Goal: Information Seeking & Learning: Learn about a topic

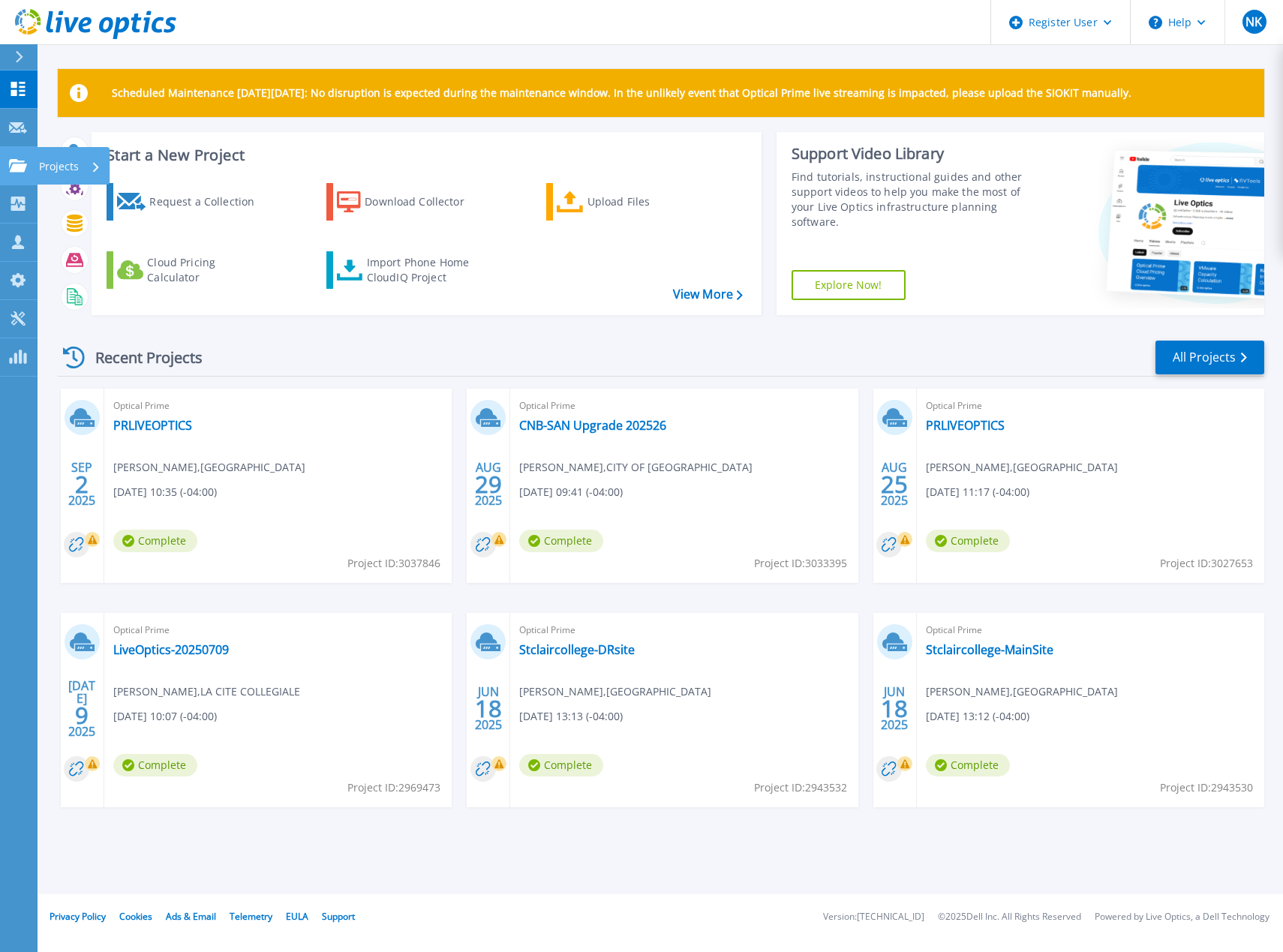
click at [6, 155] on link "Projects Projects" at bounding box center [18, 166] width 37 height 38
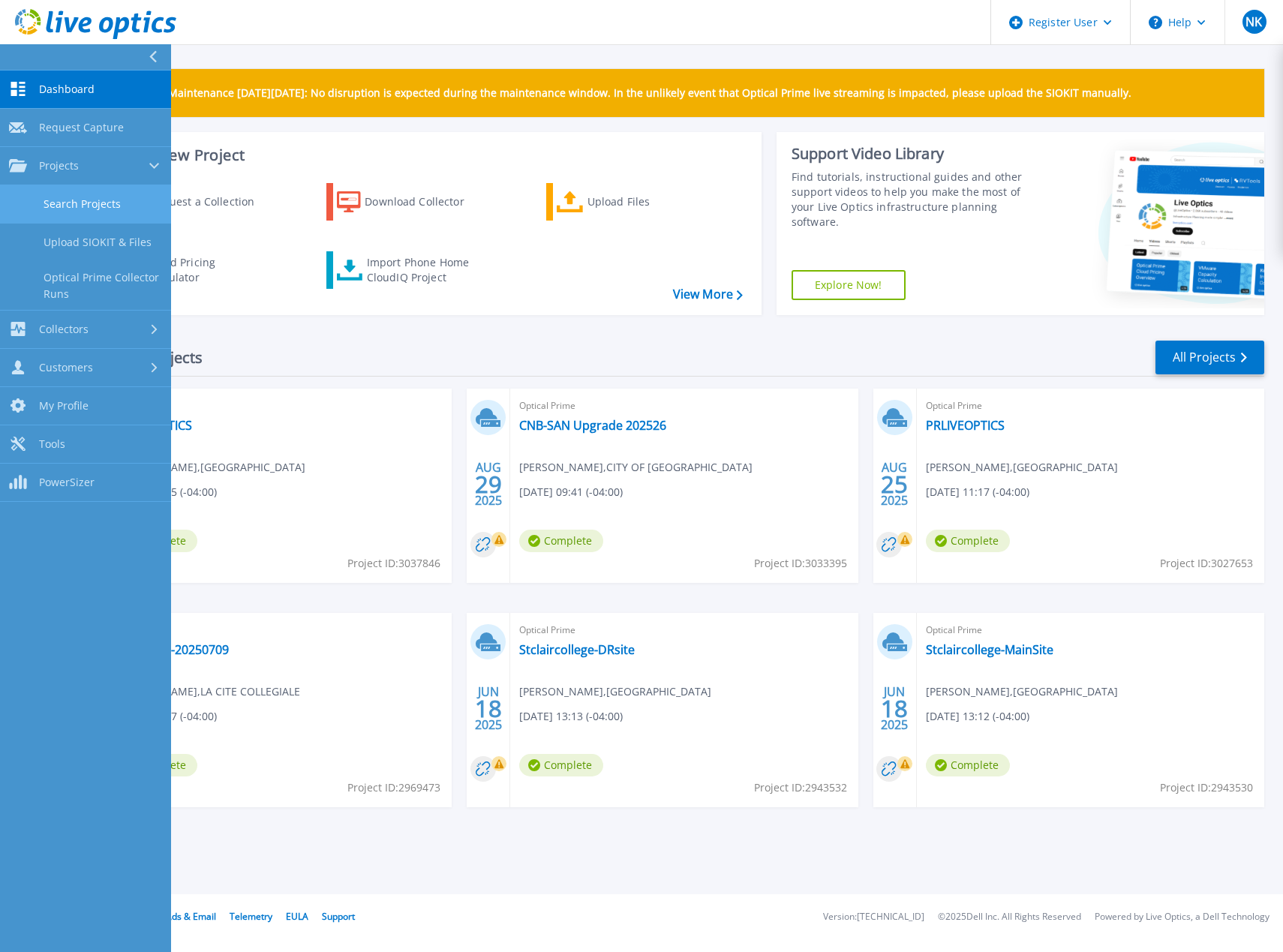
click at [105, 200] on link "Search Projects" at bounding box center [85, 204] width 171 height 38
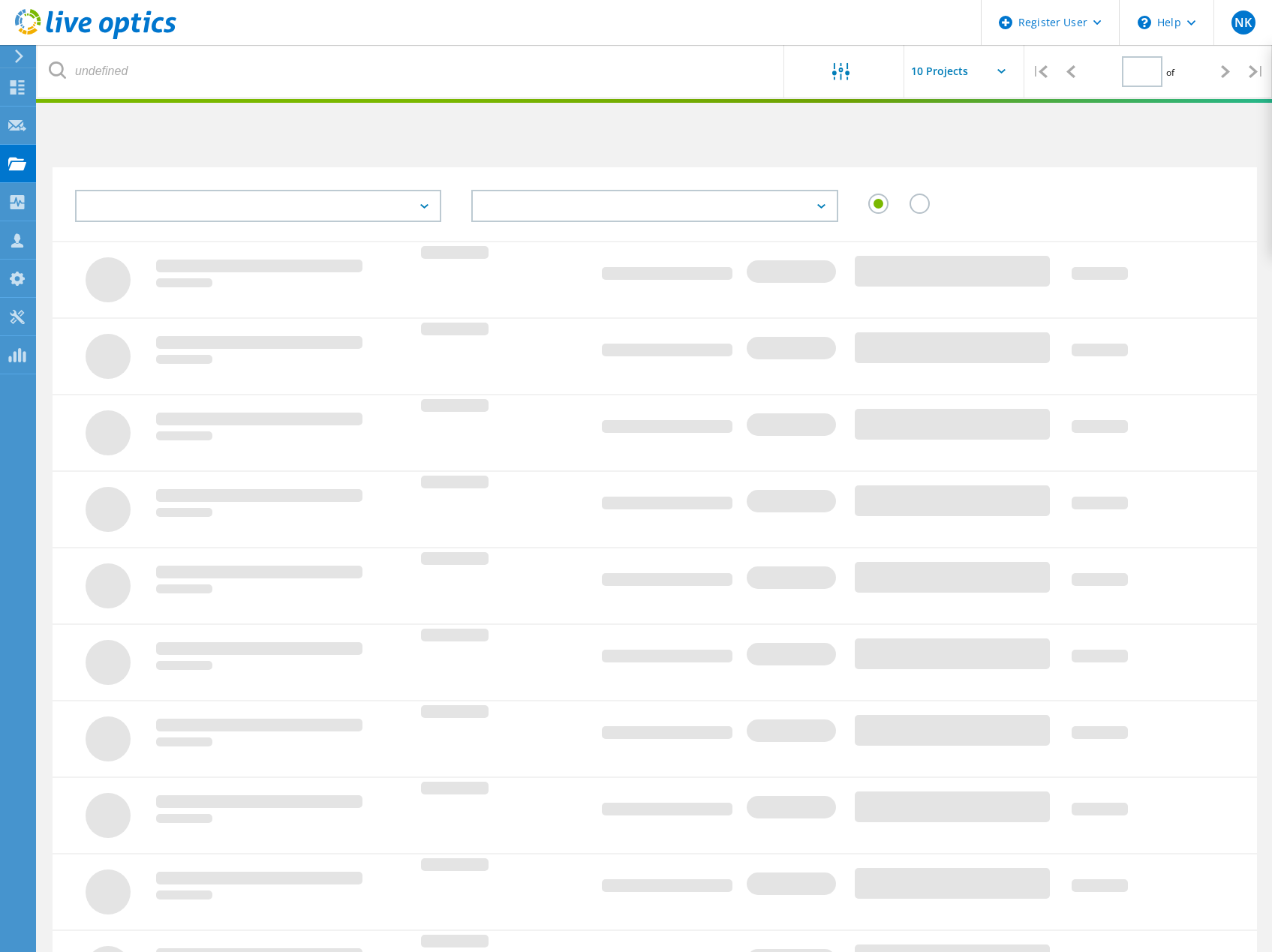
type input "1"
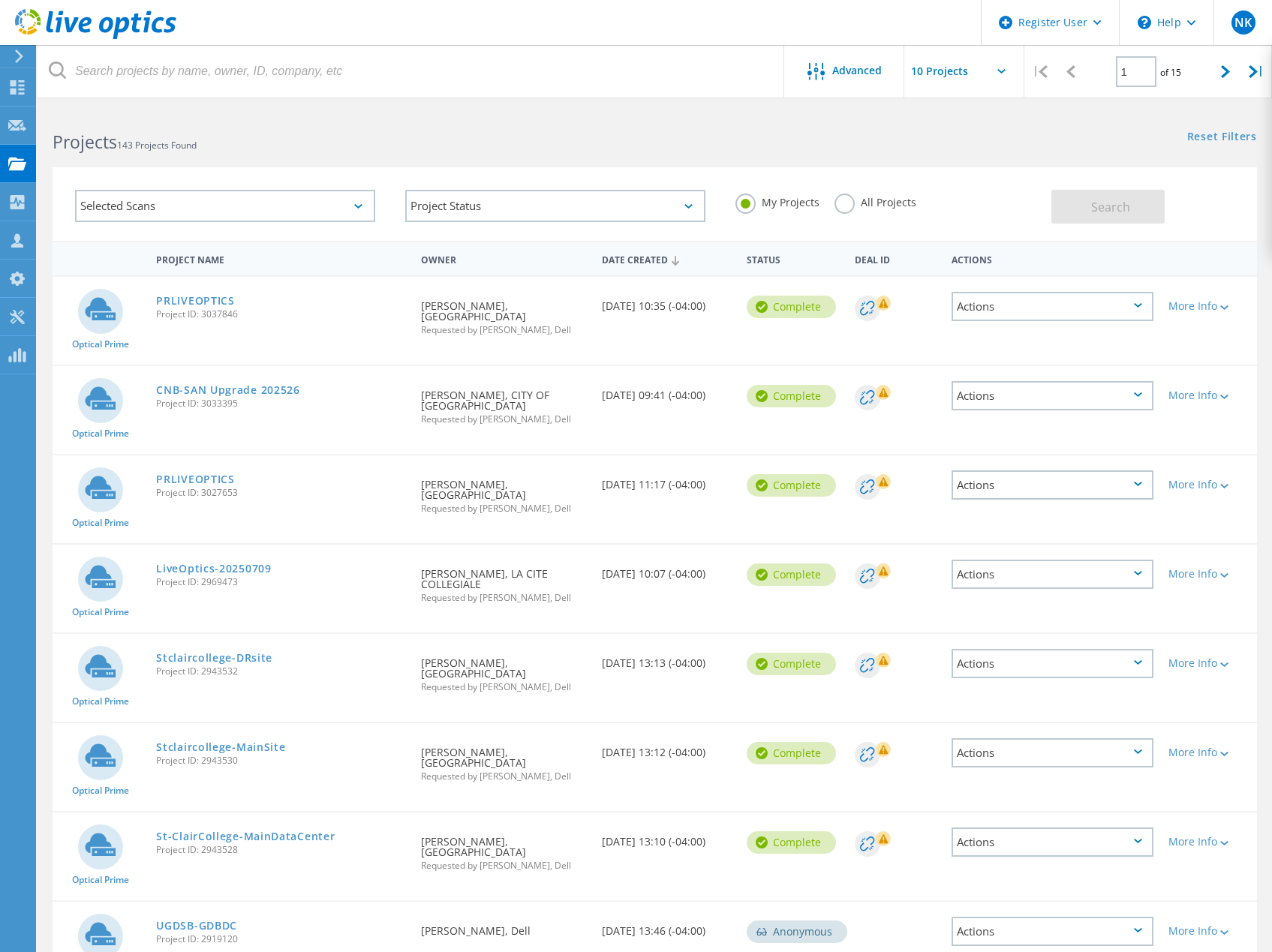
click at [852, 207] on label "All Projects" at bounding box center [875, 201] width 82 height 14
click at [0, 0] on input "All Projects" at bounding box center [0, 0] width 0 height 0
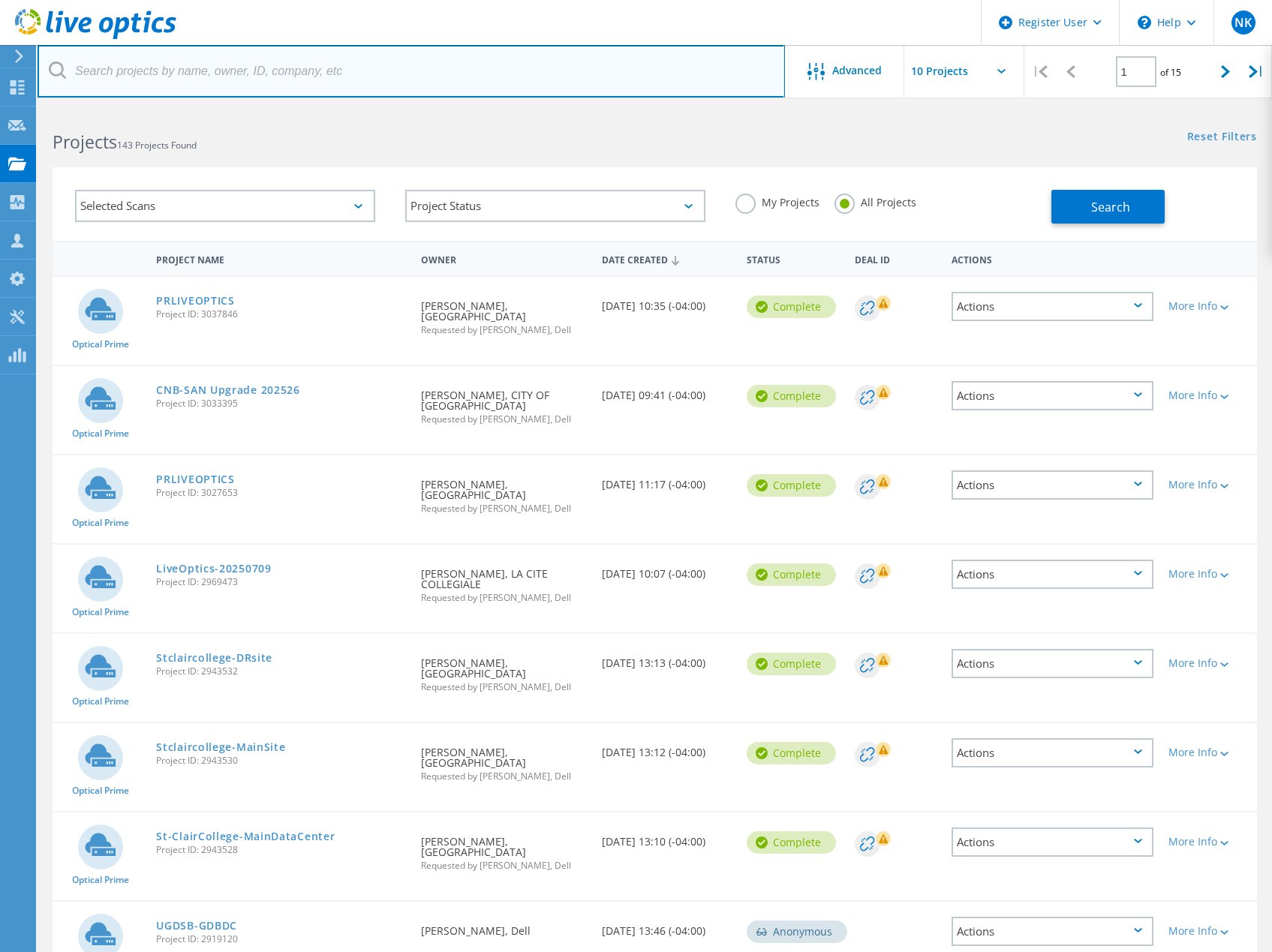
click at [394, 83] on input "text" at bounding box center [411, 71] width 747 height 52
type input "[GEOGRAPHIC_DATA]"
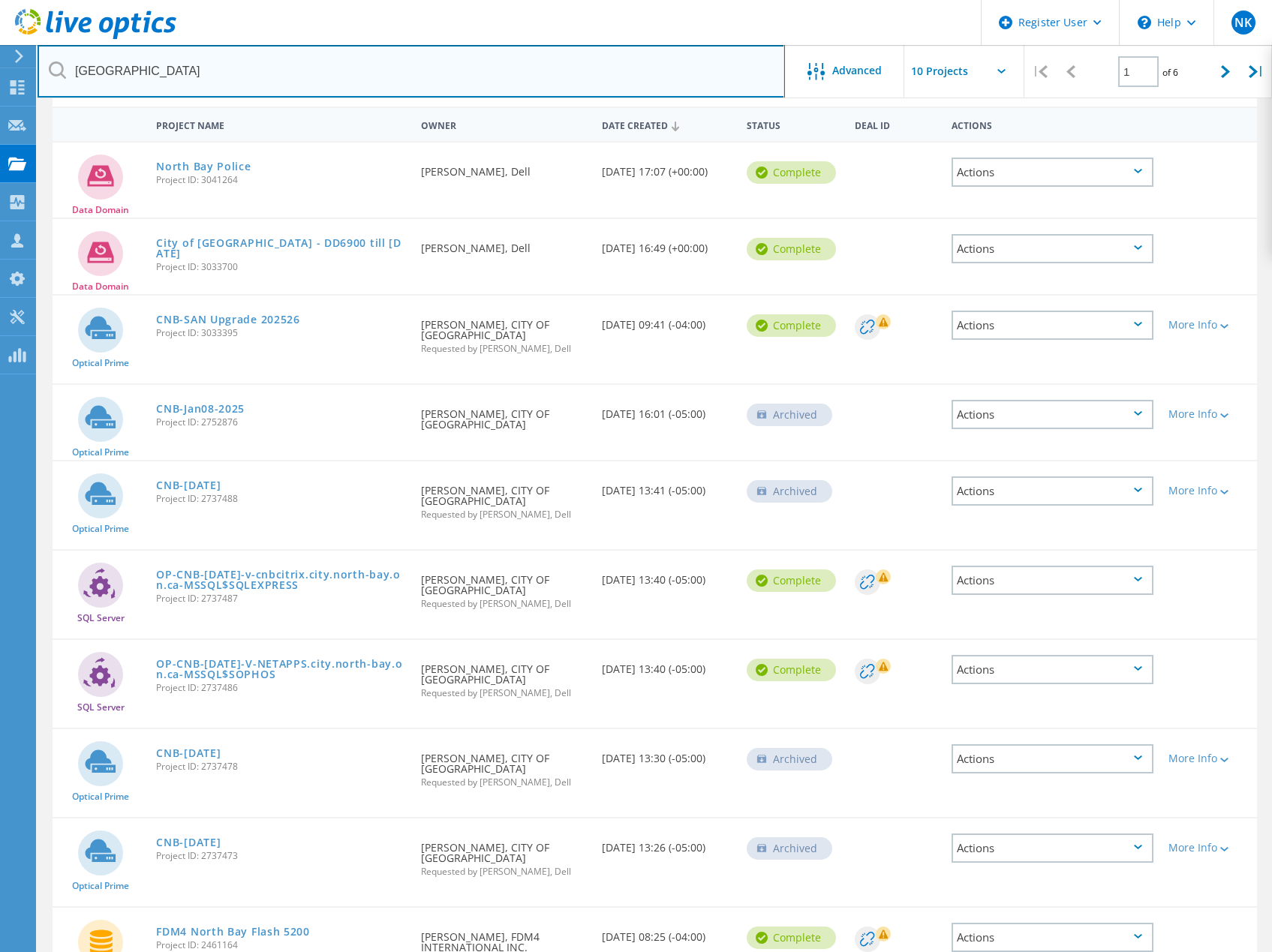
scroll to position [13, 0]
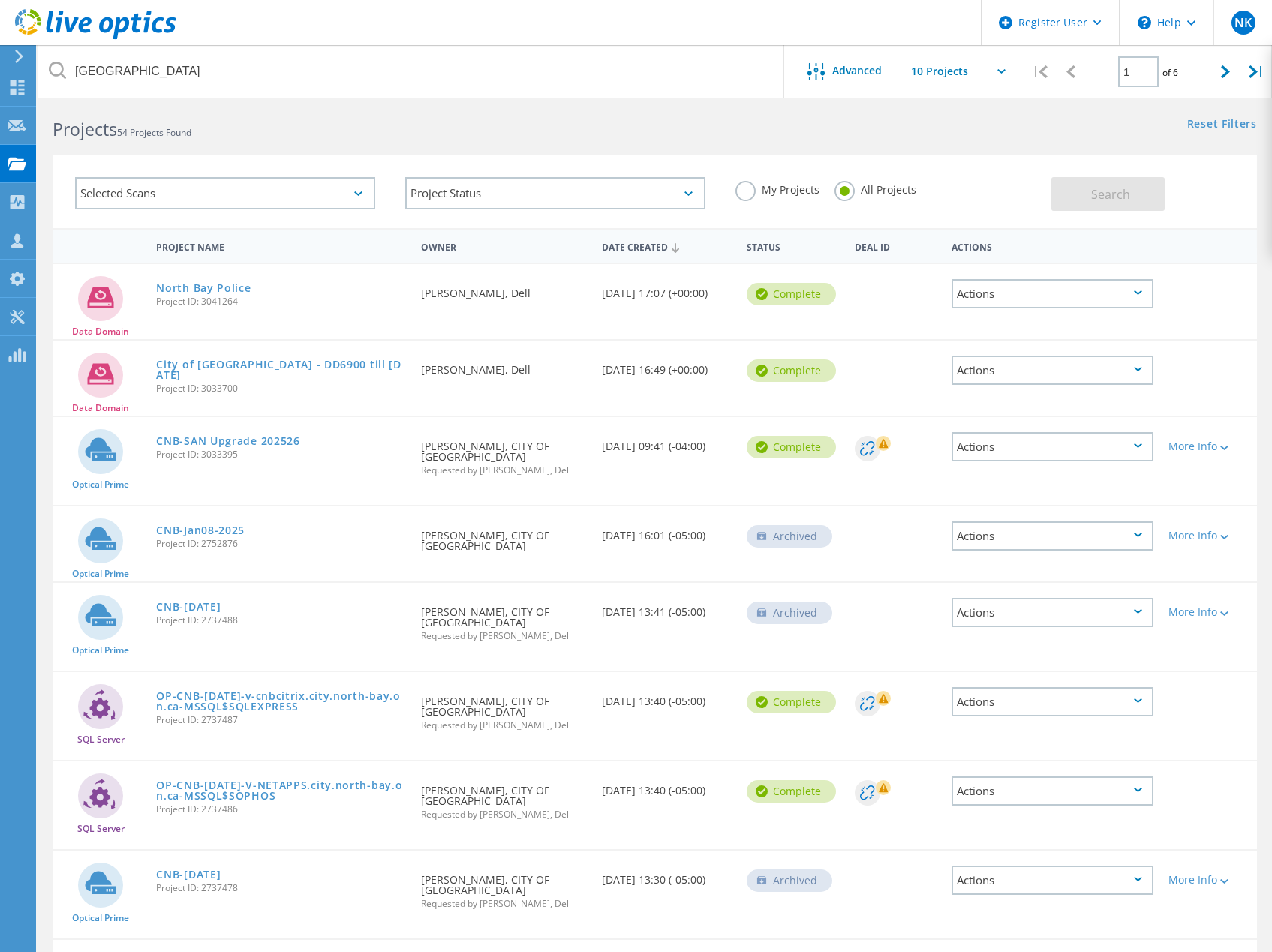
click at [213, 289] on link "North Bay Police" at bounding box center [203, 288] width 95 height 10
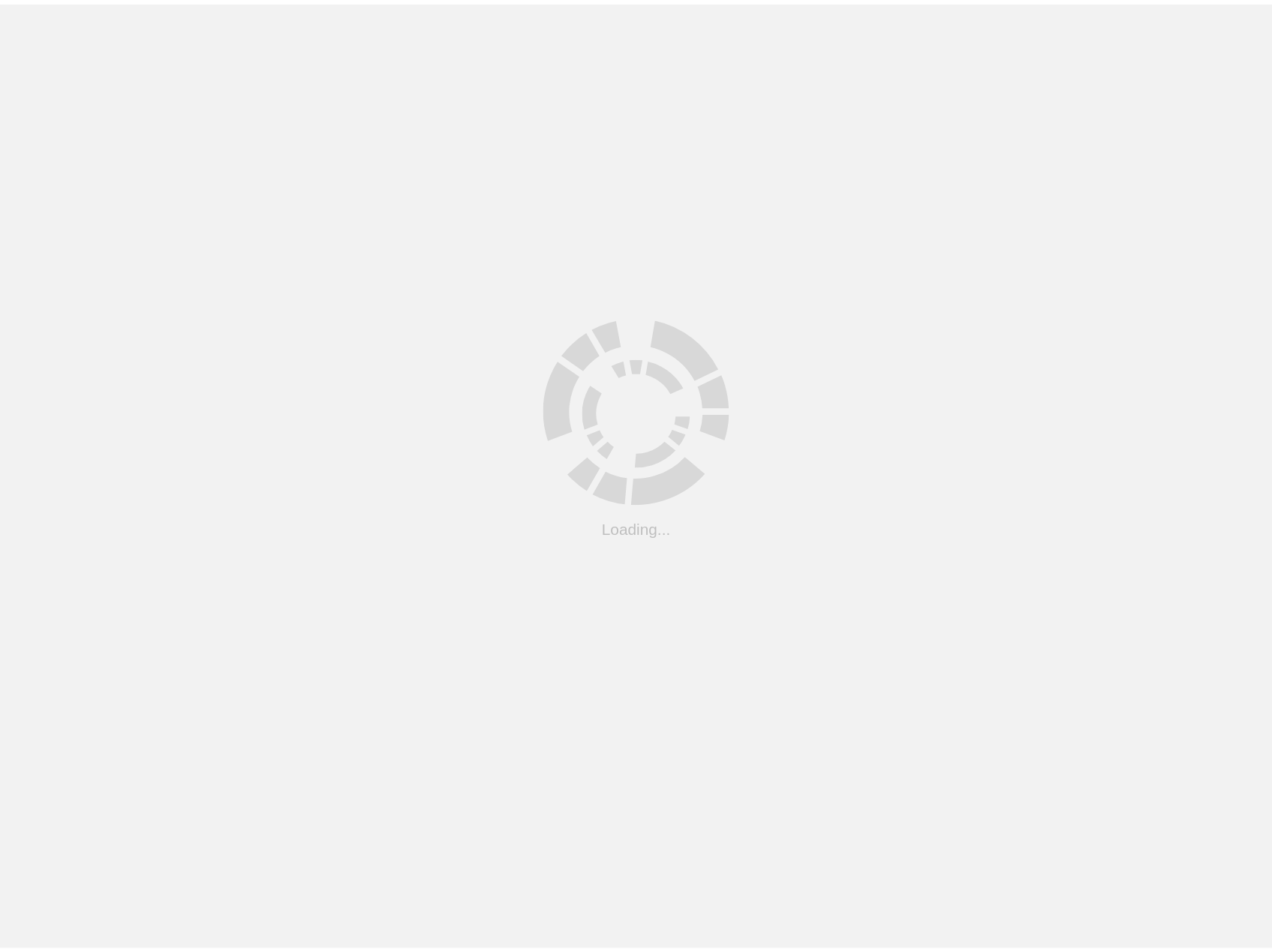
scroll to position [13, 0]
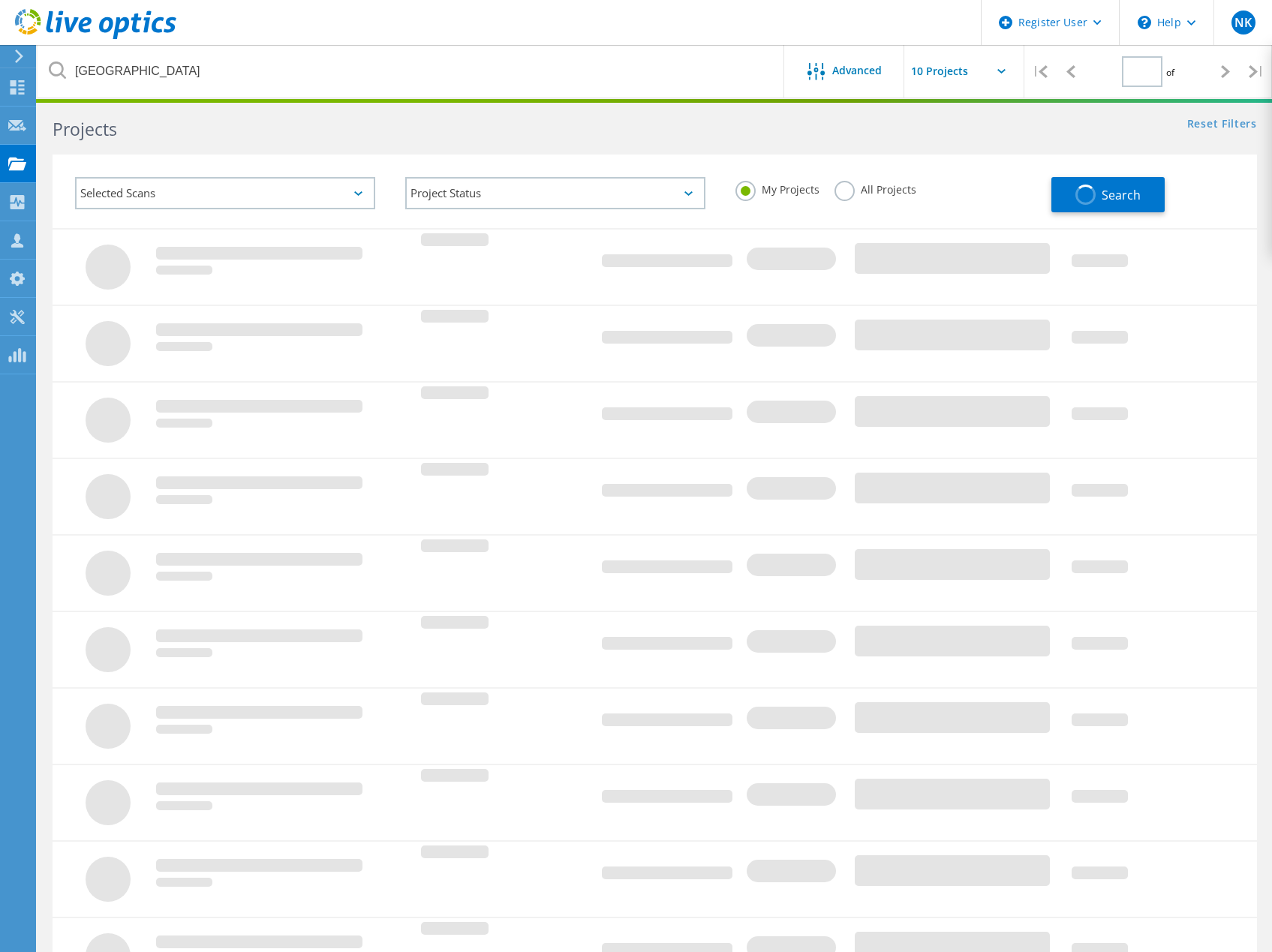
type input "1"
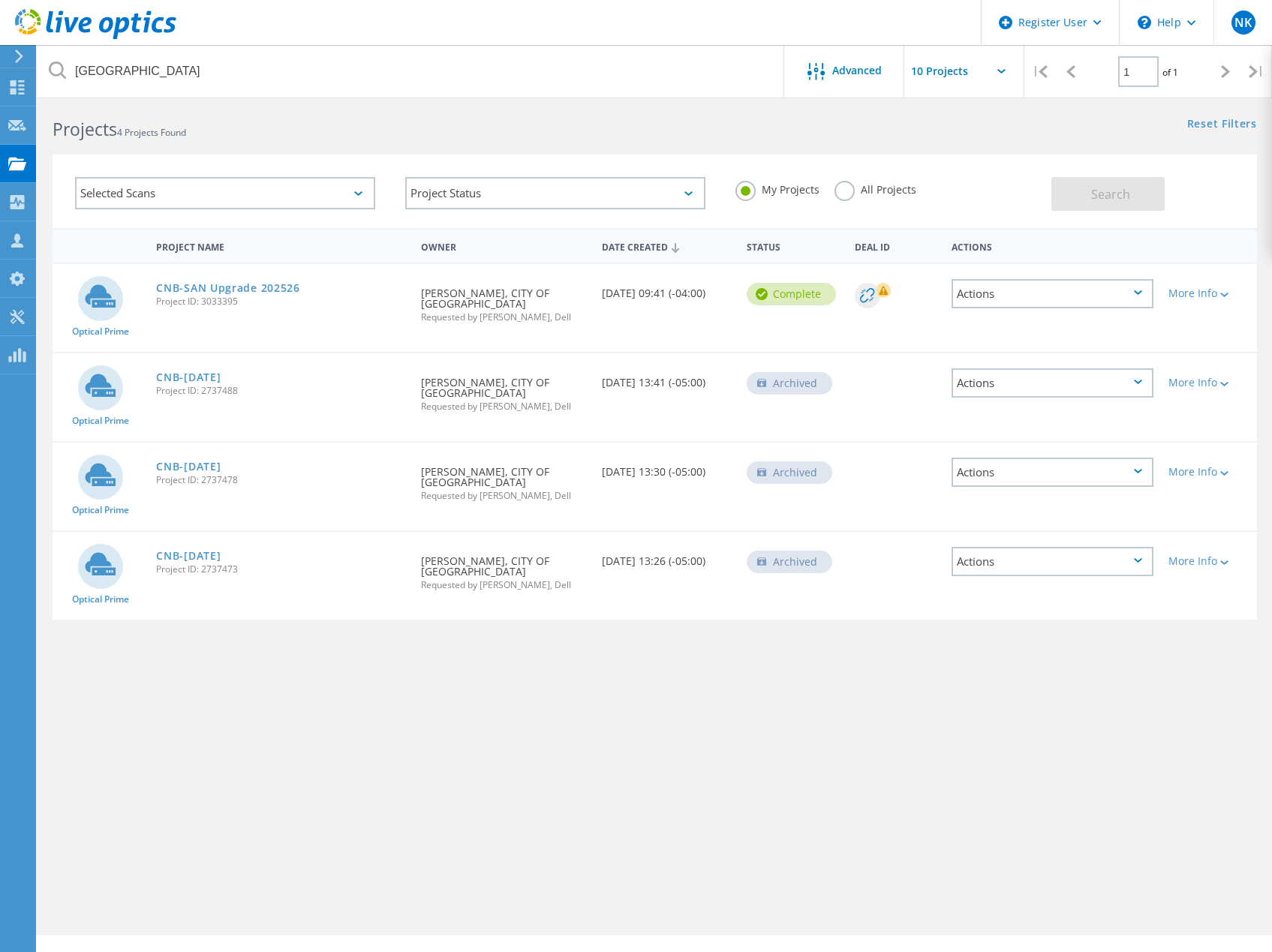
click at [880, 192] on label "All Projects" at bounding box center [875, 188] width 82 height 14
click at [0, 0] on input "All Projects" at bounding box center [0, 0] width 0 height 0
click at [1058, 195] on button "Search" at bounding box center [1108, 194] width 113 height 34
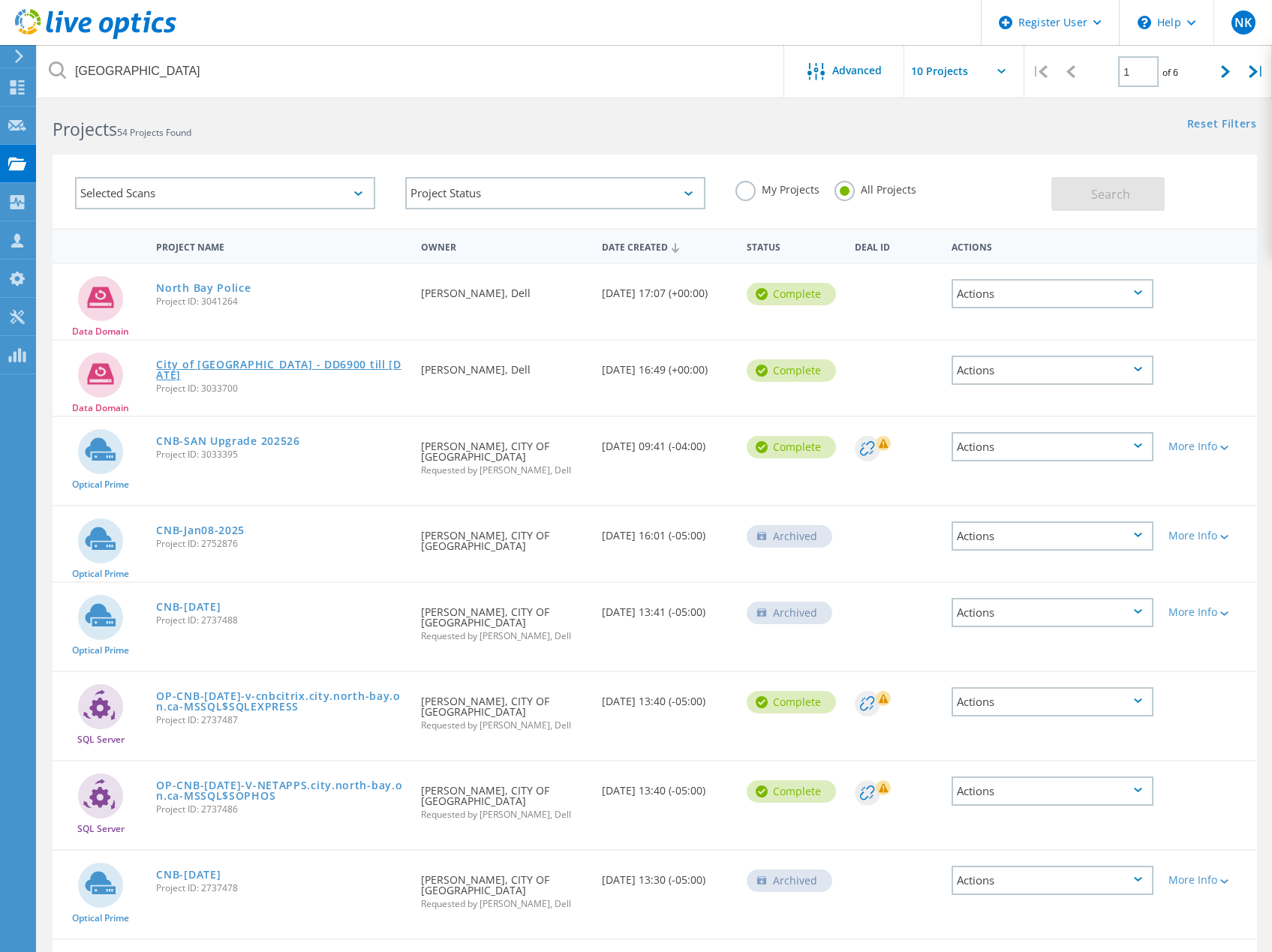
click at [354, 371] on link "City of North Bay - DD6900 till 9APR2026" at bounding box center [282, 370] width 250 height 21
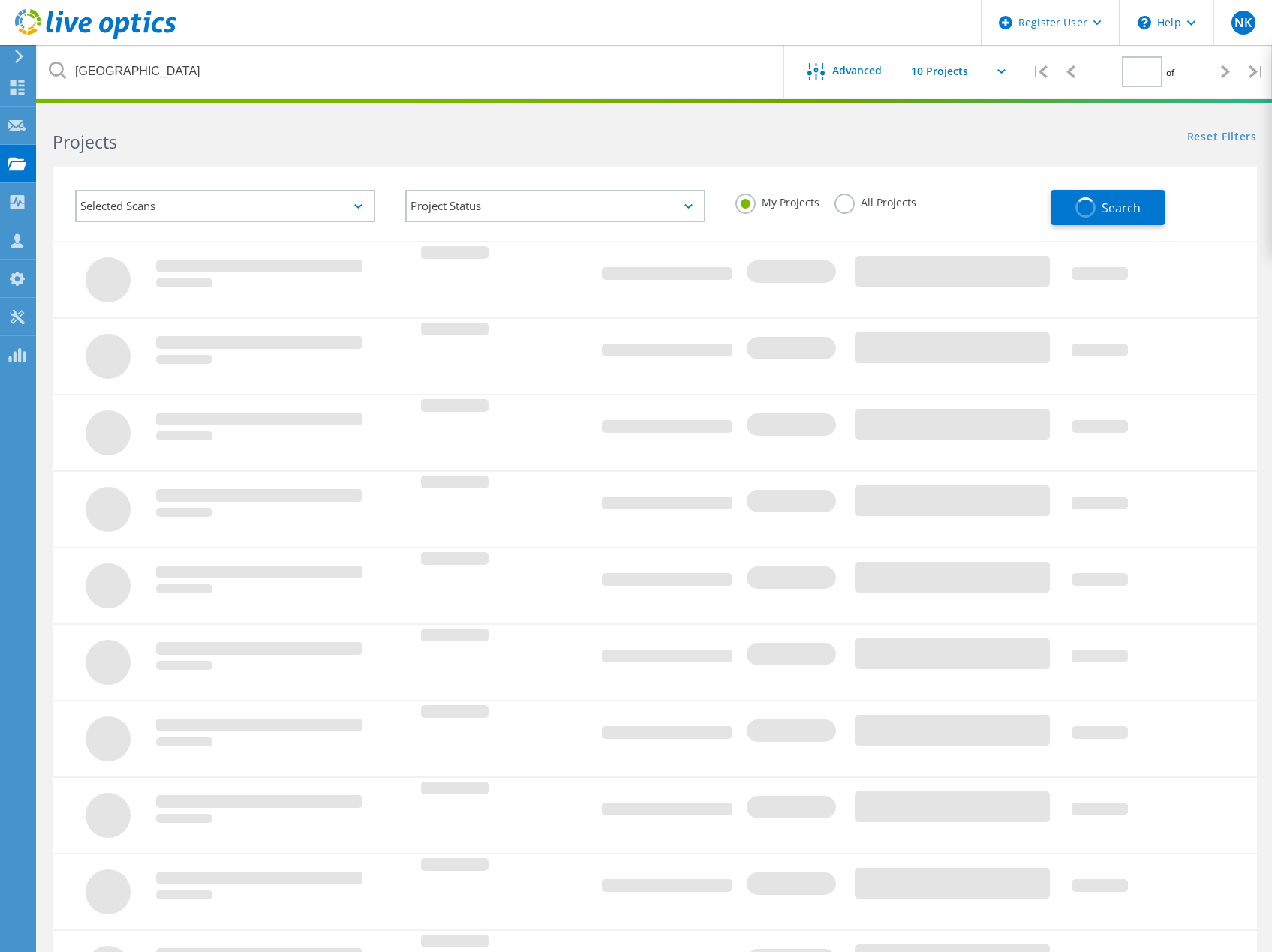
type input "1"
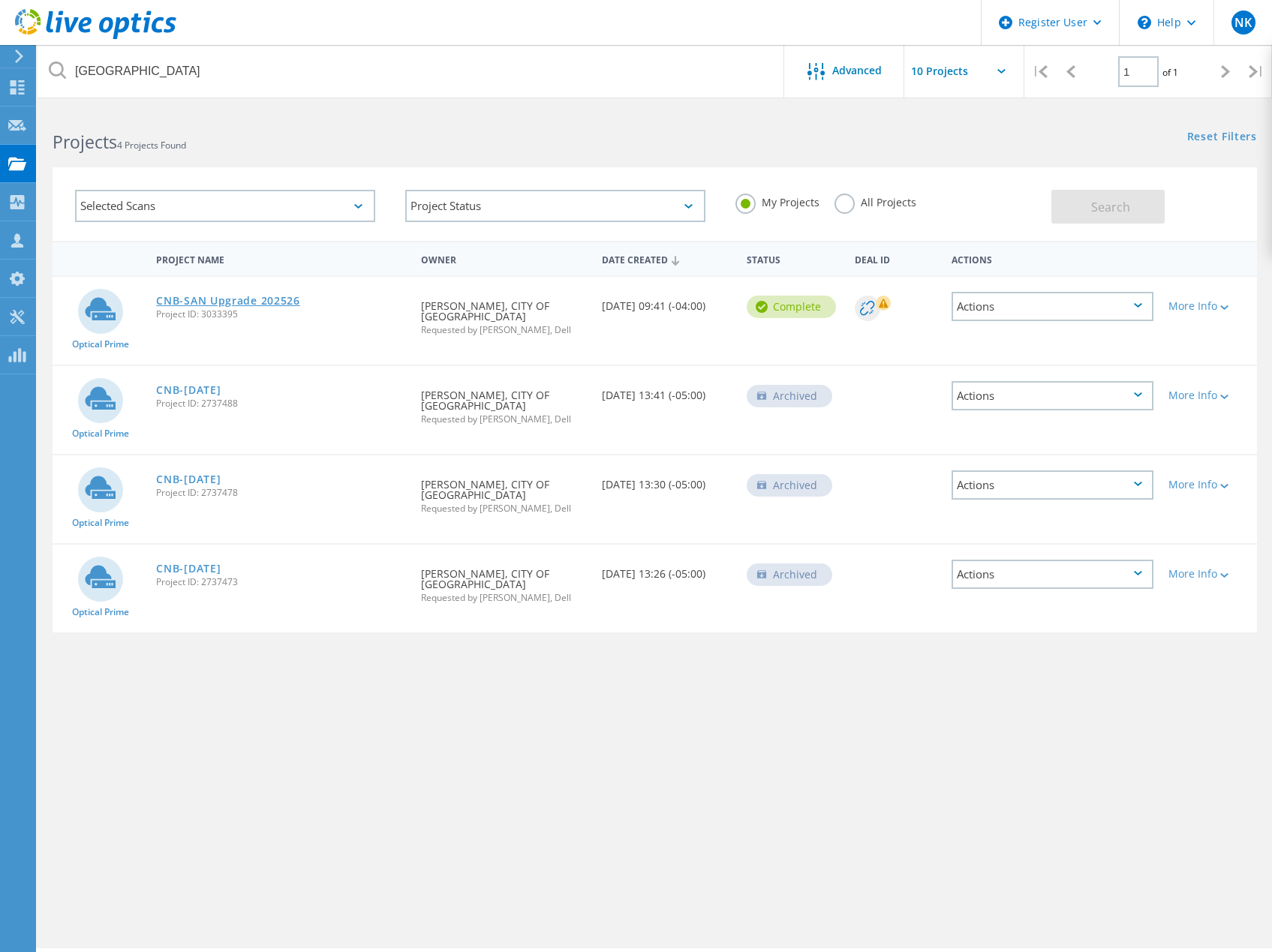
click at [237, 299] on link "CNB-SAN Upgrade 202526" at bounding box center [228, 301] width 143 height 10
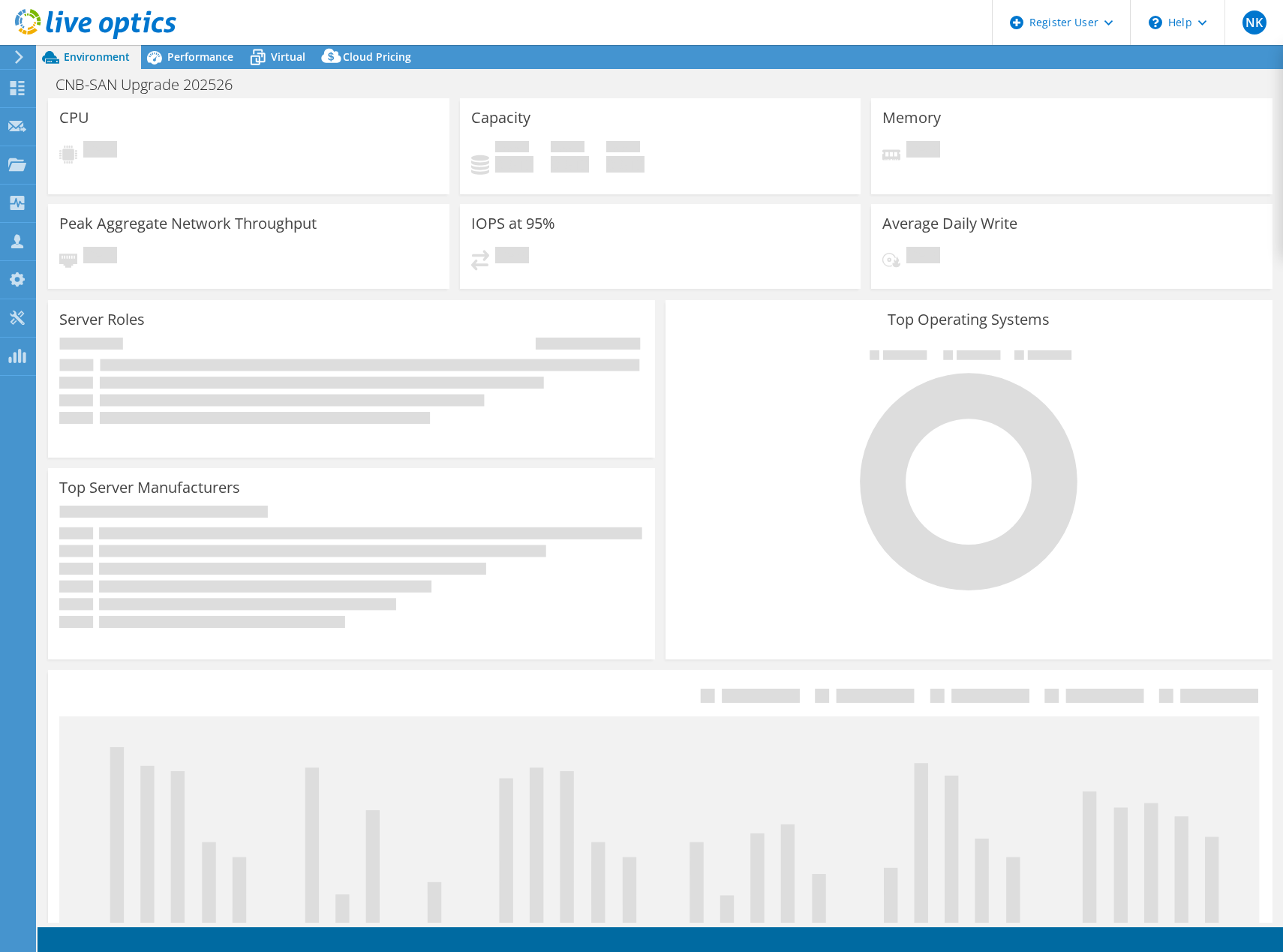
select select "USD"
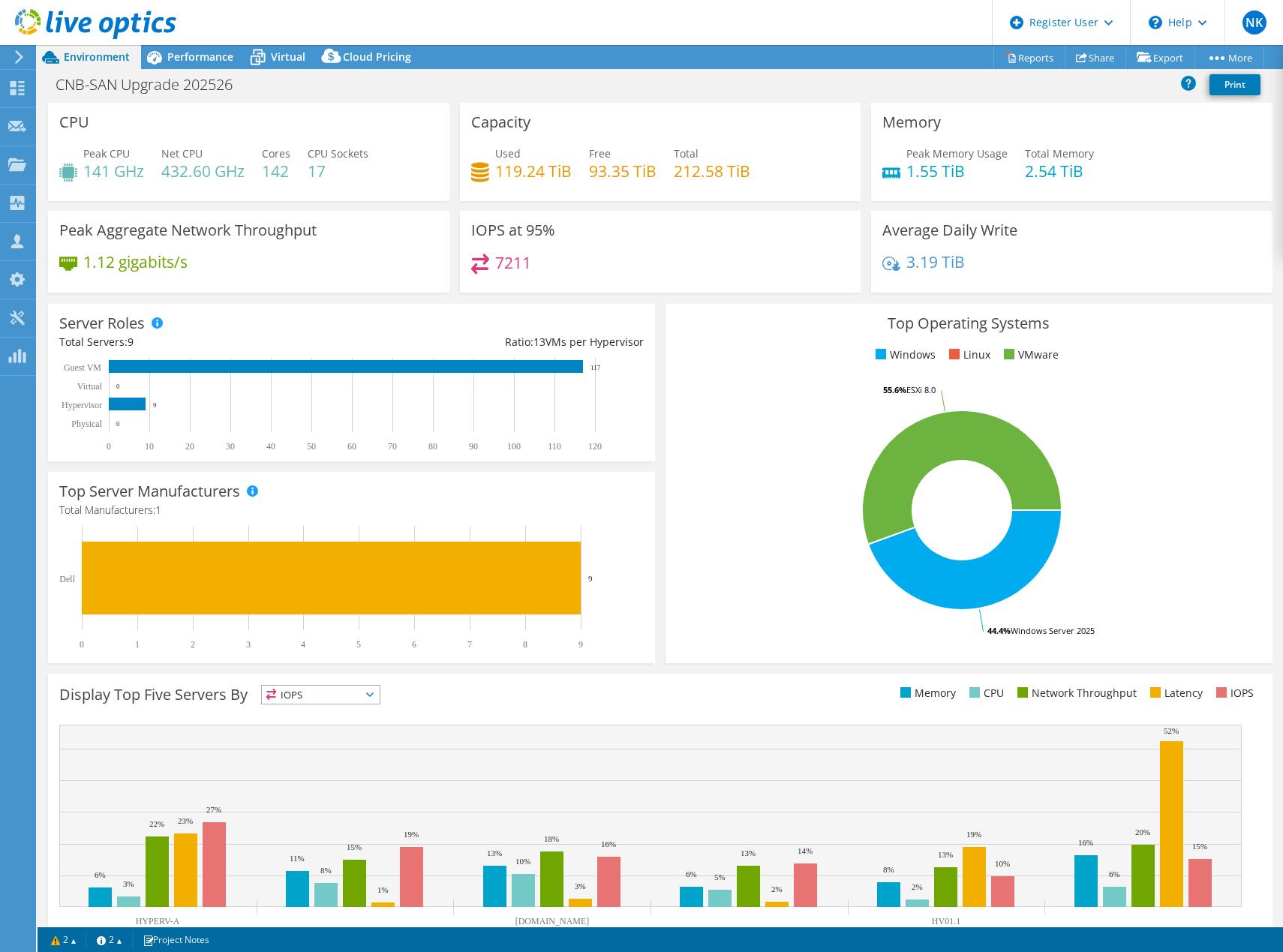
click at [1127, 374] on div "Top Operating Systems Windows Linux VMware 44.4% Windows Server 2025 55.6% ESXi…" at bounding box center [969, 484] width 607 height 360
click at [198, 62] on span "Performance" at bounding box center [201, 56] width 66 height 14
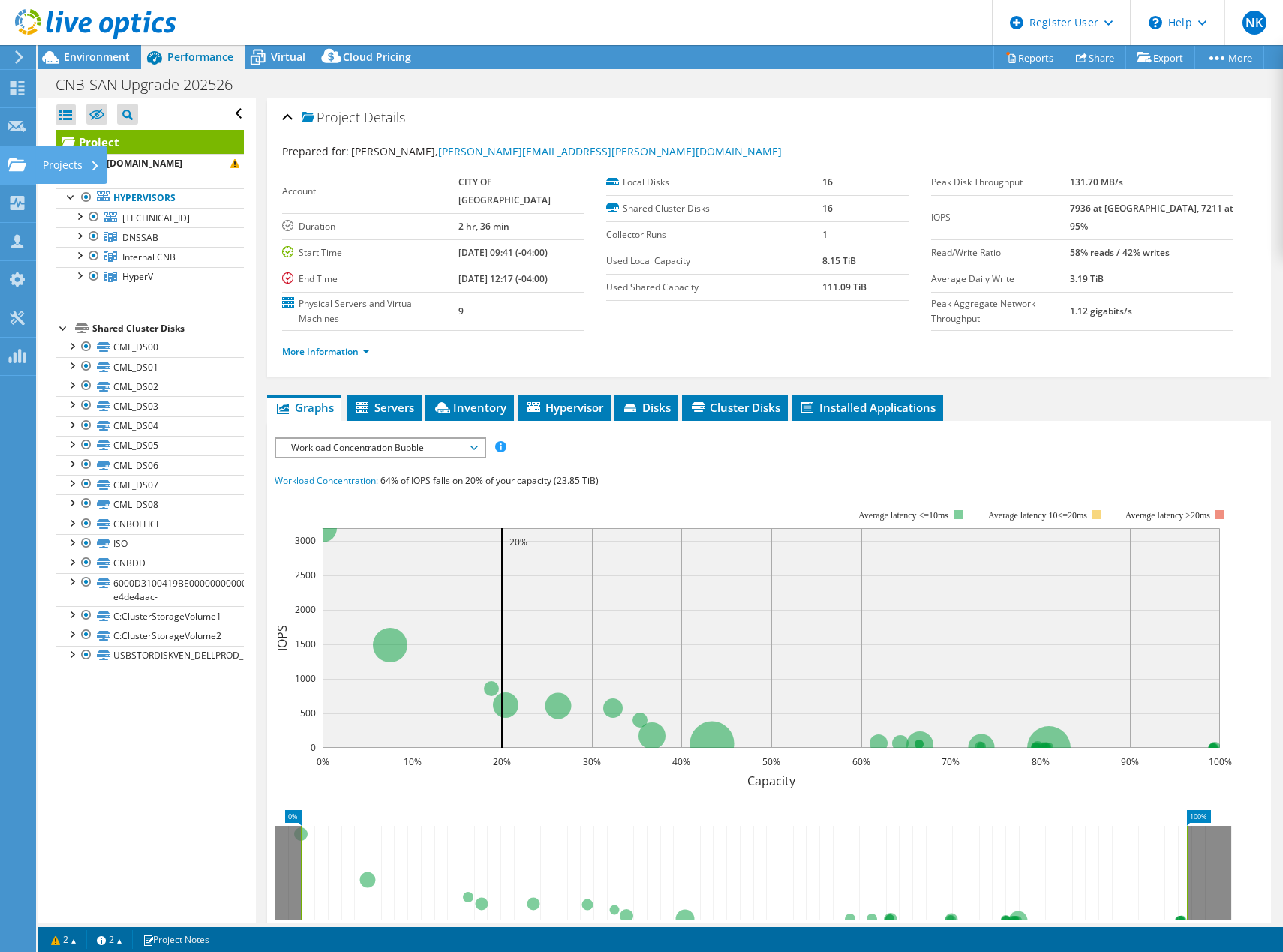
click at [18, 161] on use at bounding box center [17, 163] width 18 height 13
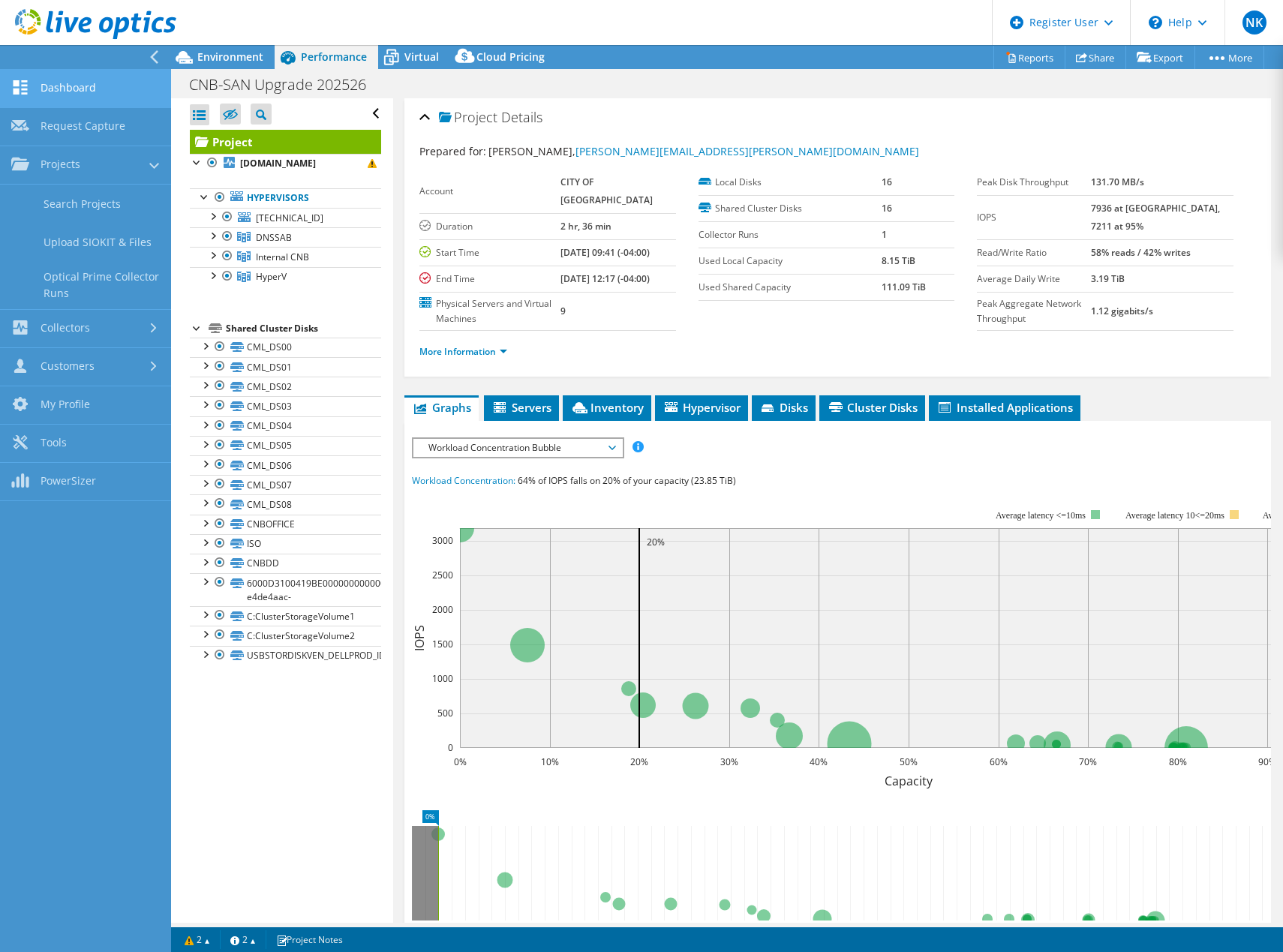
click at [62, 91] on link "Dashboard" at bounding box center [85, 89] width 171 height 38
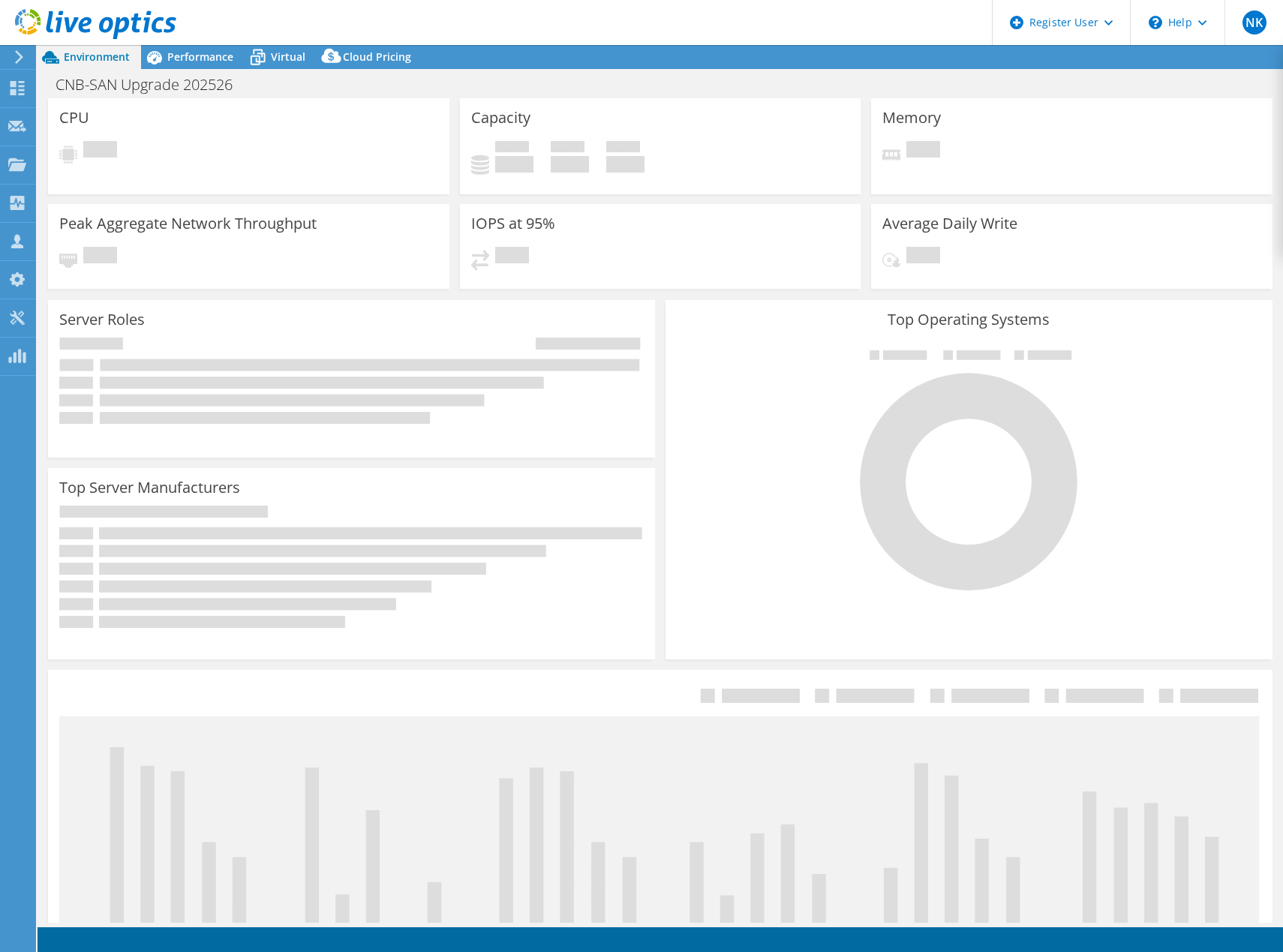
select select "USD"
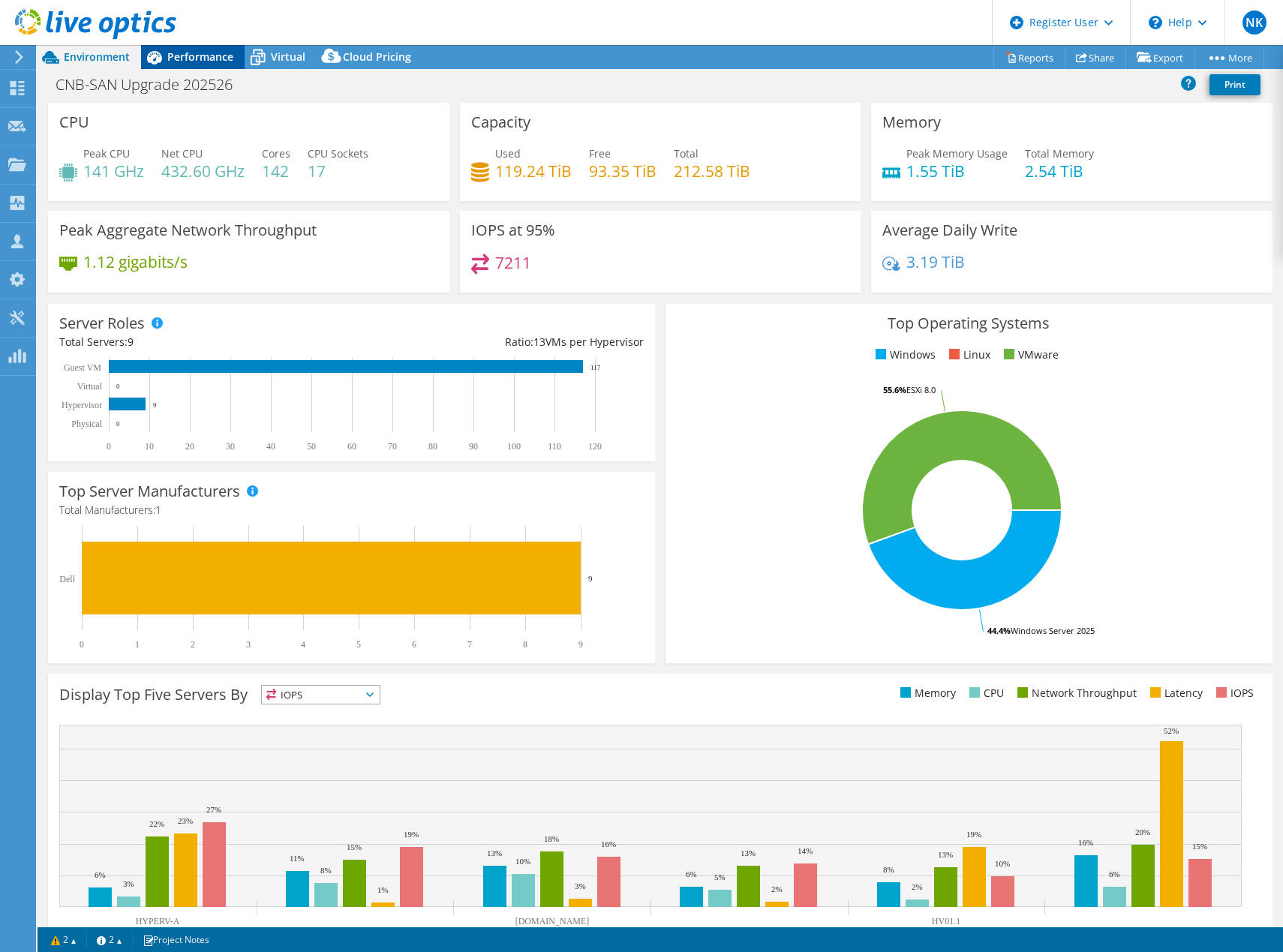
click at [208, 61] on span "Performance" at bounding box center [201, 56] width 66 height 14
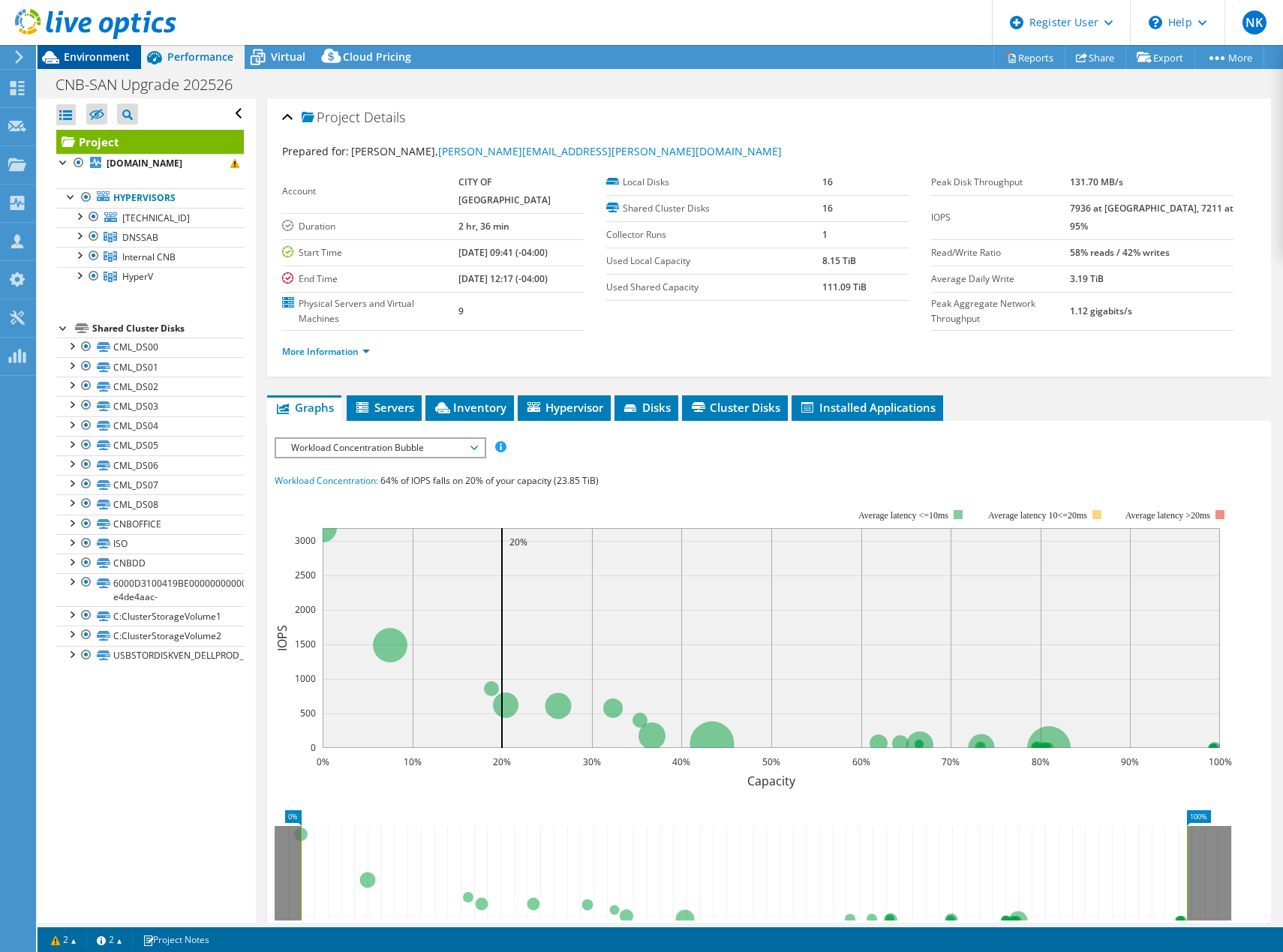
click at [121, 63] on span "Environment" at bounding box center [96, 56] width 66 height 14
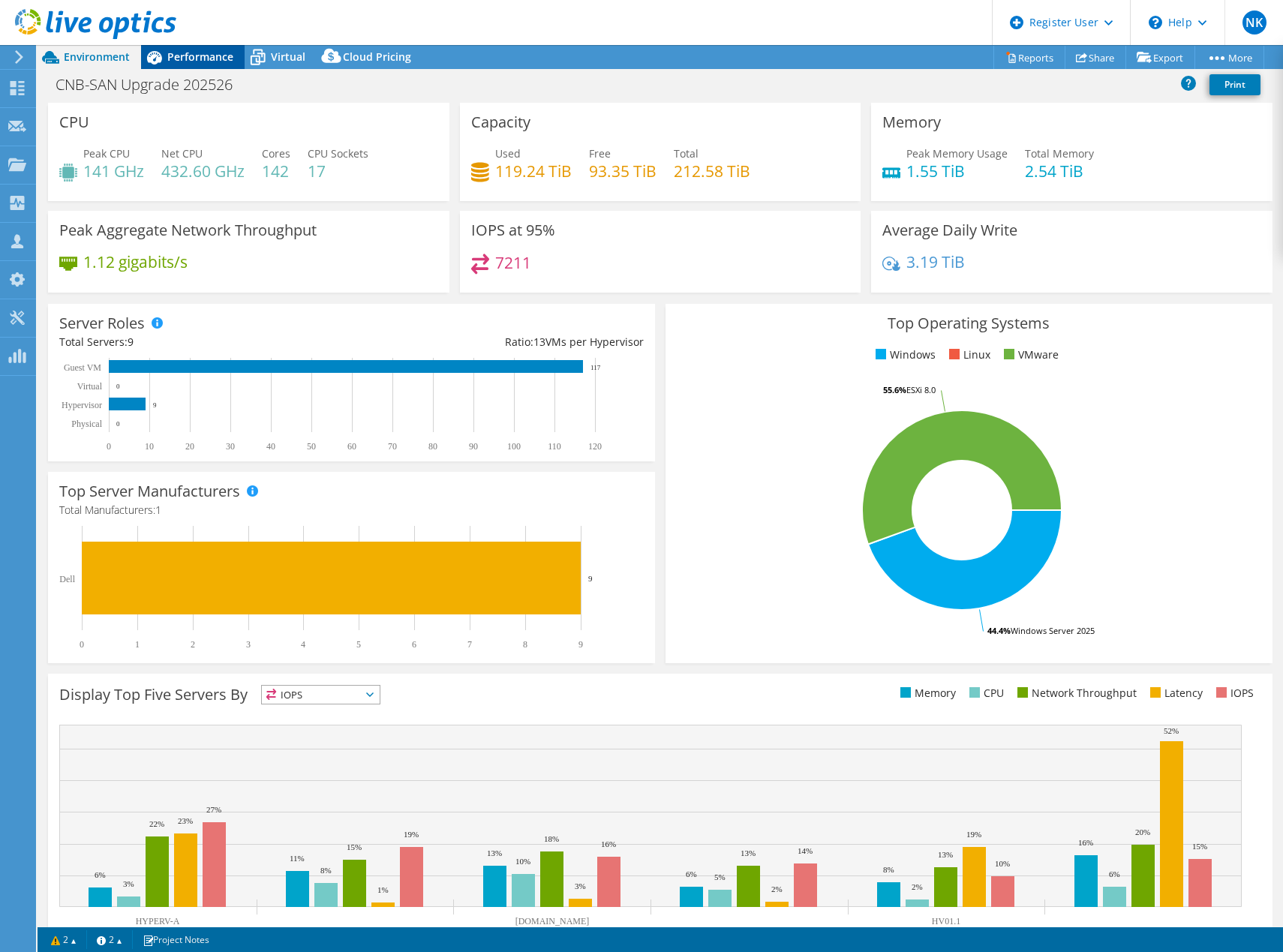
click at [206, 52] on span "Performance" at bounding box center [201, 56] width 66 height 14
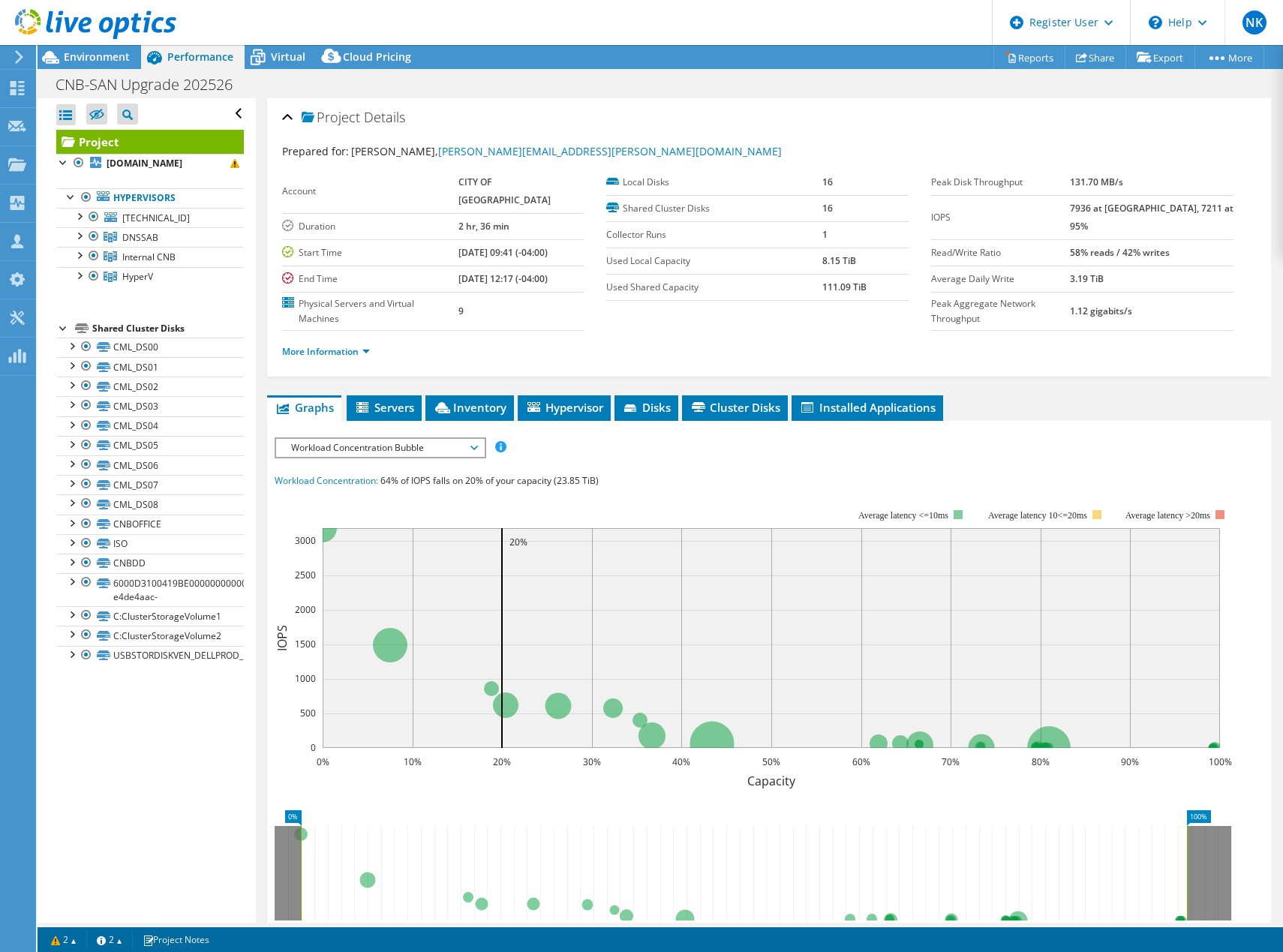
click at [1241, 662] on icon "0% 10% 20% 30% 40% 50% 60% 70% 80% 90% 100% Capacity 0 500 1000 1500 2000 2500 …" at bounding box center [758, 638] width 969 height 300
click at [116, 57] on span "Environment" at bounding box center [96, 56] width 66 height 14
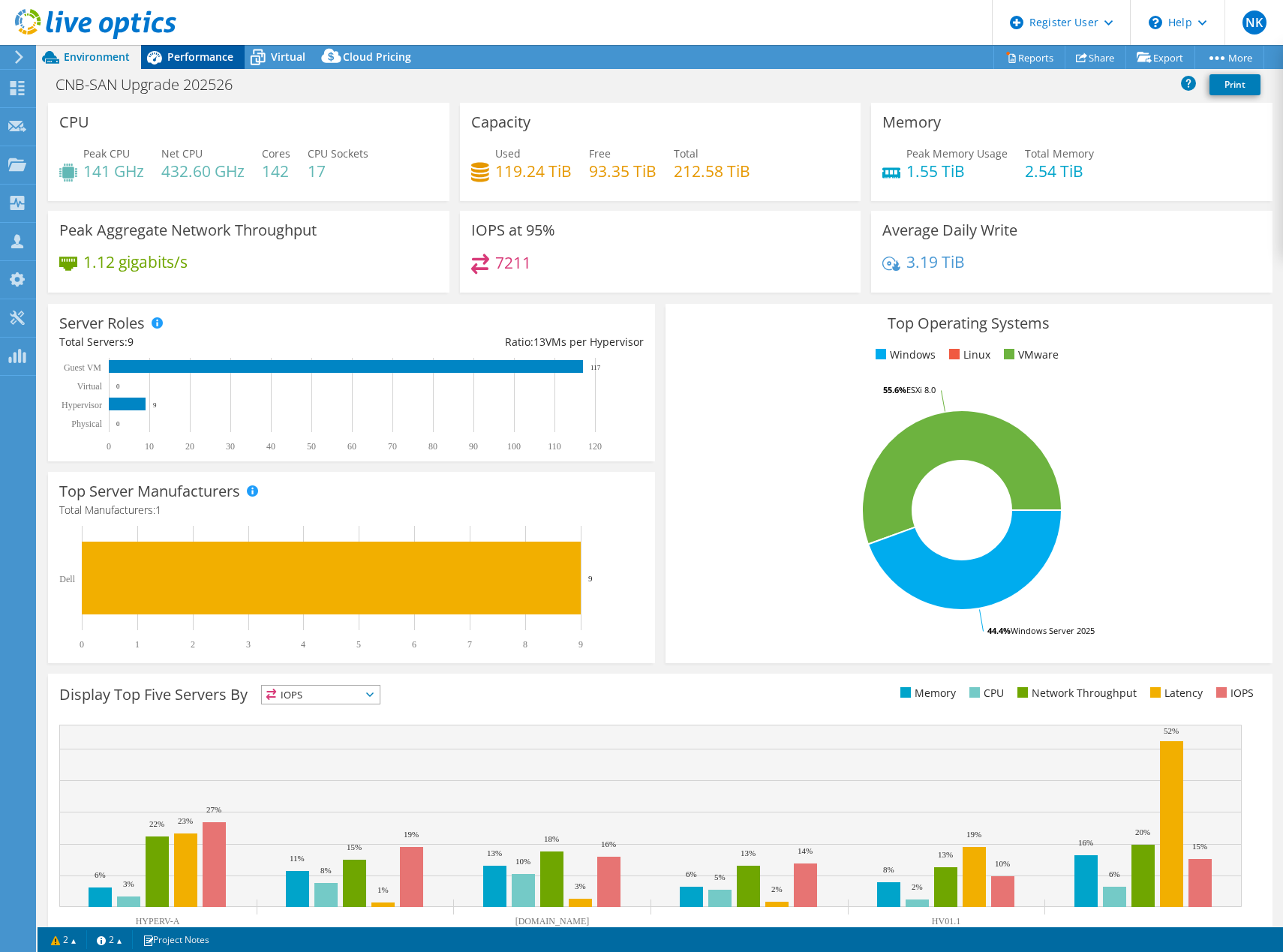
click at [201, 60] on span "Performance" at bounding box center [201, 56] width 66 height 14
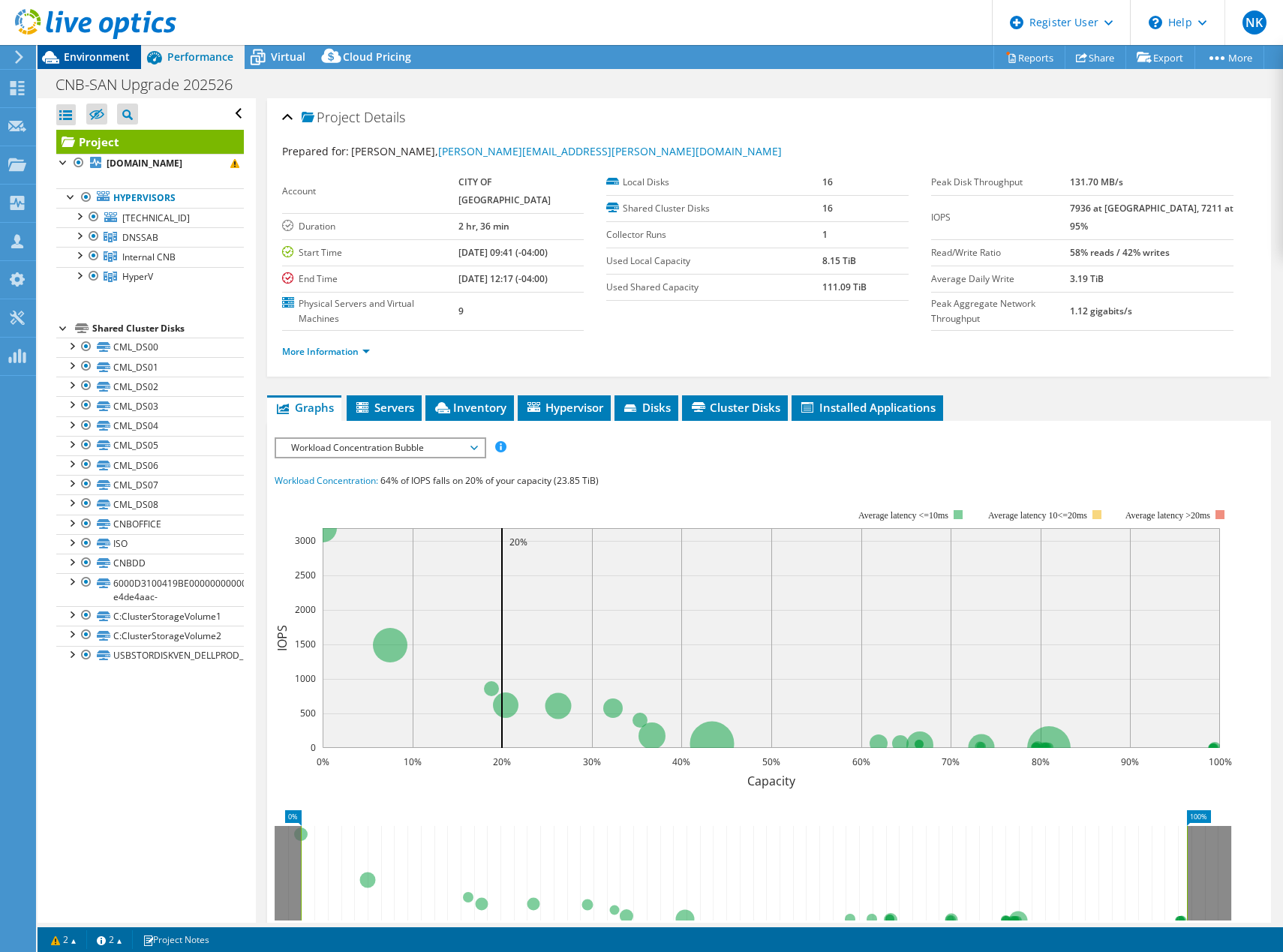
click at [99, 56] on span "Environment" at bounding box center [96, 56] width 66 height 14
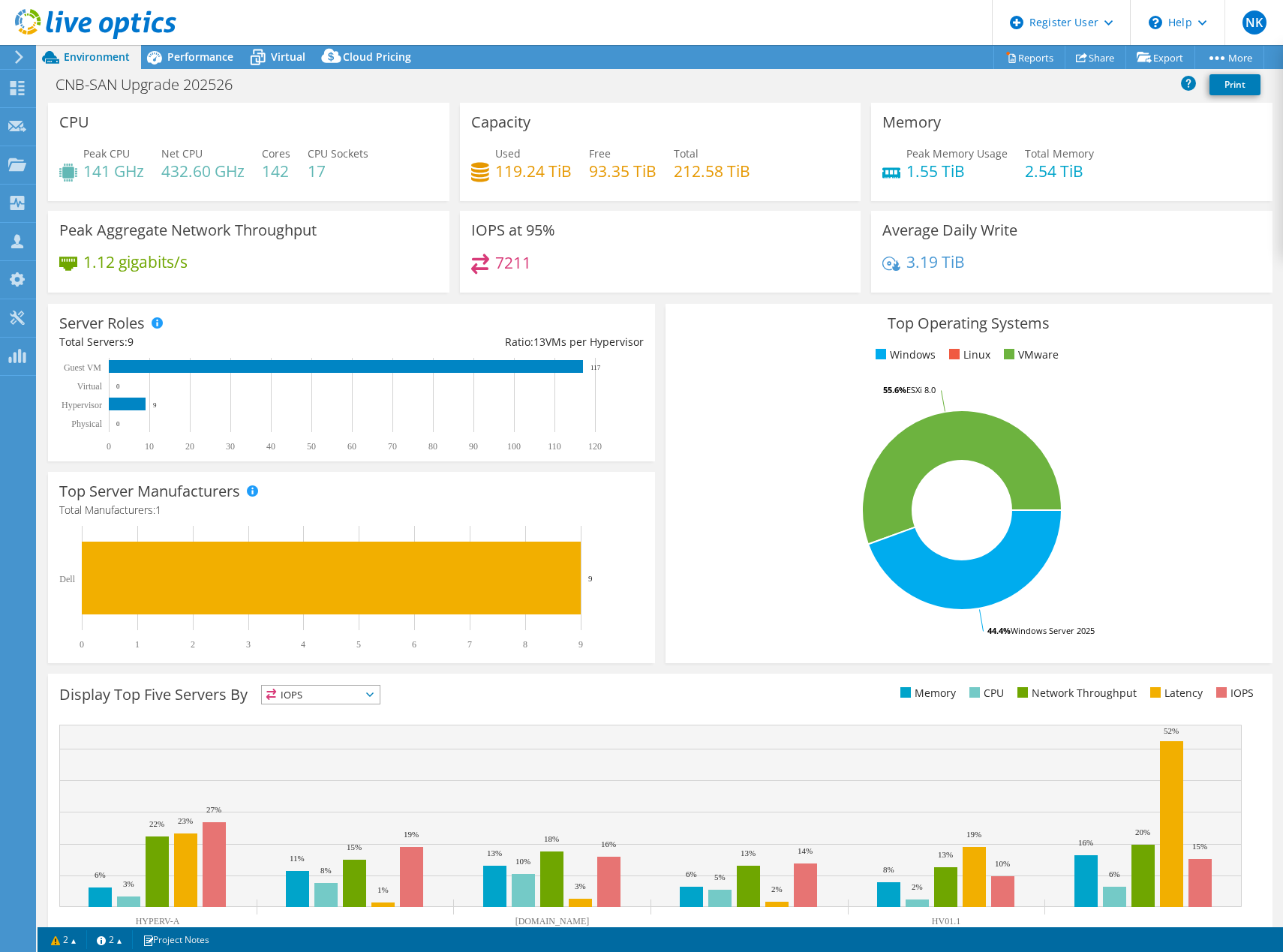
click at [1253, 601] on div "Top Operating Systems Windows Linux VMware 44.4% Windows Server 2025 55.6% ESXi…" at bounding box center [969, 484] width 607 height 360
